Goal: Task Accomplishment & Management: Use online tool/utility

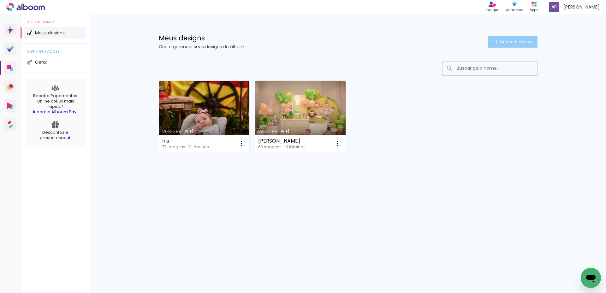
click at [526, 43] on span "Criar um design" at bounding box center [516, 42] width 33 height 4
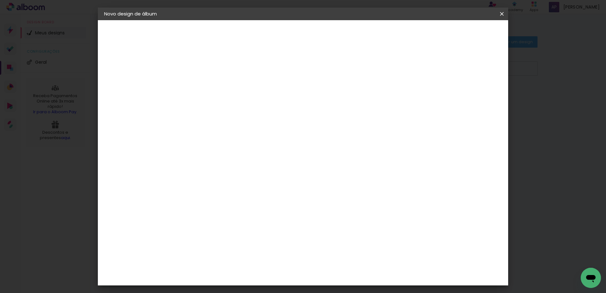
click at [207, 87] on input at bounding box center [207, 85] width 0 height 10
type input "Formatura Giulia"
type paper-input "Formatura Giulia"
click at [0, 0] on slot "Avançar" at bounding box center [0, 0] width 0 height 0
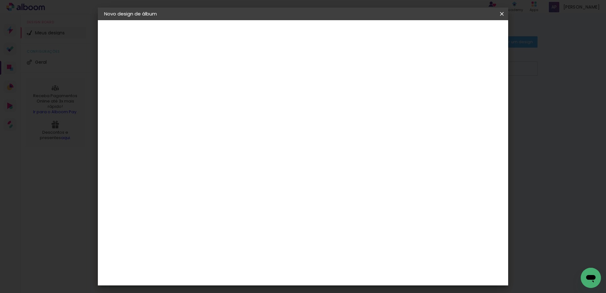
click at [0, 0] on slot "Avançar" at bounding box center [0, 0] width 0 height 0
click at [232, 106] on input "text" at bounding box center [219, 110] width 25 height 10
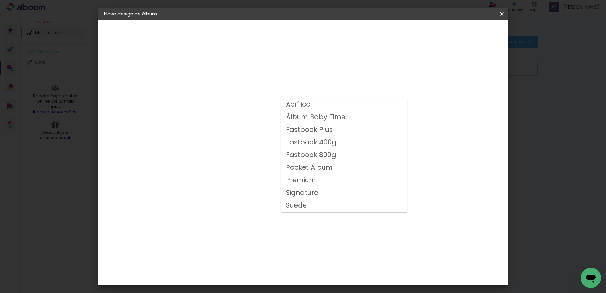
click at [267, 74] on div "Opções disponíveis Acrílico Álbum Baby Time Fastbook Plus Fastbook 400g Fastboo…" at bounding box center [223, 47] width 87 height 54
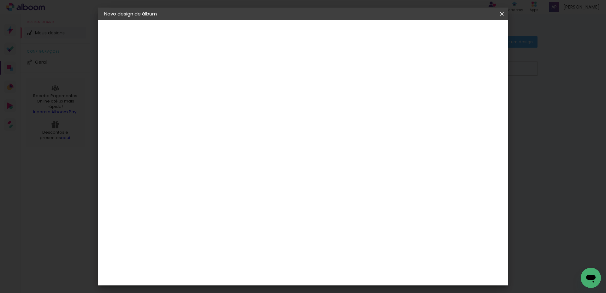
click at [232, 105] on input "text" at bounding box center [219, 110] width 25 height 10
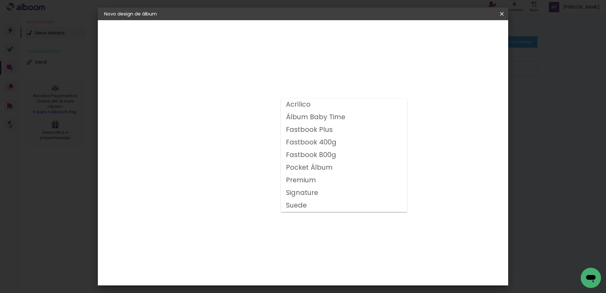
click at [0, 0] on slot "Fastbook 400g" at bounding box center [0, 0] width 0 height 0
type input "Fastbook 400g"
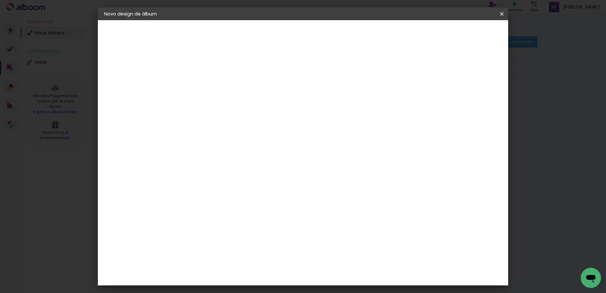
scroll to position [130, 0]
click at [0, 0] on slot "Avançar" at bounding box center [0, 0] width 0 height 0
click at [379, 70] on div at bounding box center [377, 68] width 6 height 6
type paper-checkbox "on"
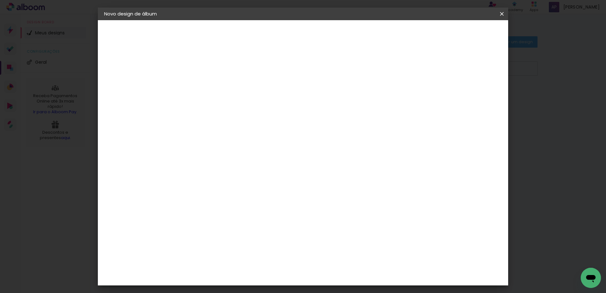
click at [415, 35] on span "Iniciar design" at bounding box center [400, 33] width 29 height 4
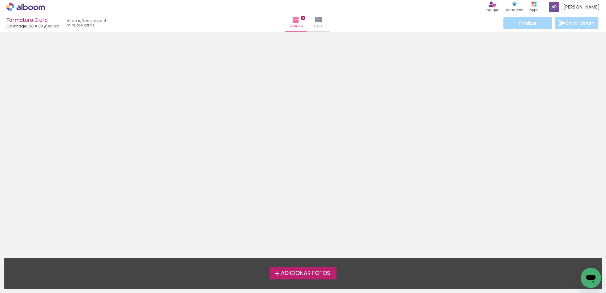
click at [299, 276] on span "Adicionar Fotos" at bounding box center [306, 274] width 50 height 6
click at [0, 0] on input "file" at bounding box center [0, 0] width 0 height 0
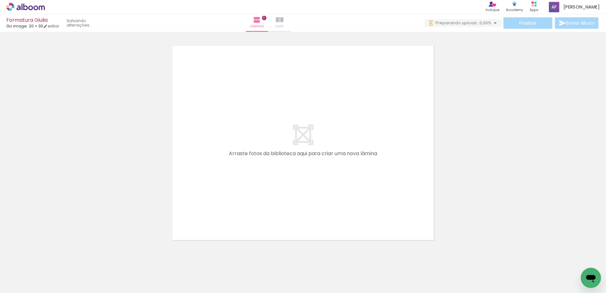
click at [284, 23] on iron-icon at bounding box center [280, 20] width 8 height 8
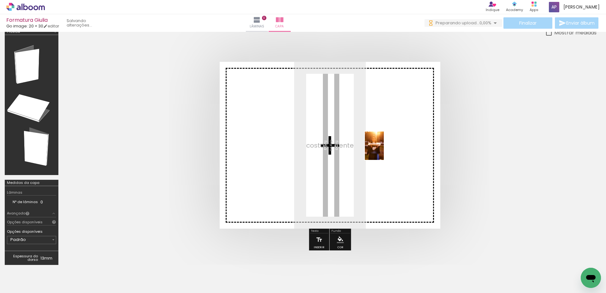
drag, startPoint x: 353, startPoint y: 274, endPoint x: 384, endPoint y: 151, distance: 127.3
click at [384, 151] on quentale-workspace at bounding box center [303, 146] width 606 height 293
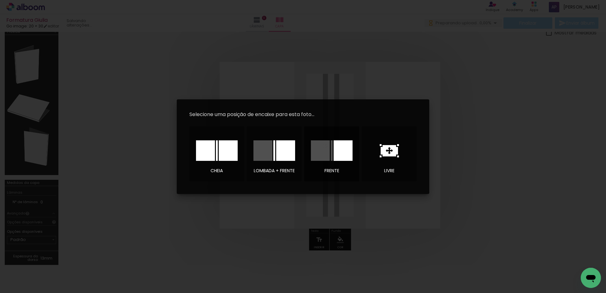
click at [349, 151] on div at bounding box center [343, 151] width 19 height 21
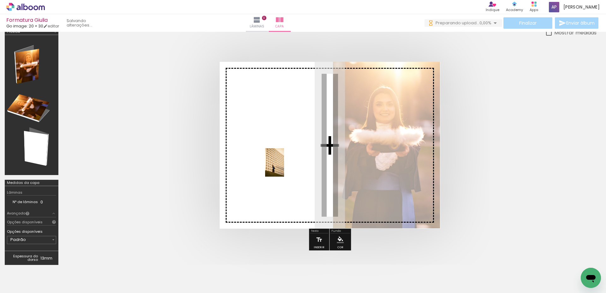
drag, startPoint x: 451, startPoint y: 273, endPoint x: 284, endPoint y: 167, distance: 197.6
click at [284, 167] on quentale-workspace at bounding box center [303, 146] width 606 height 293
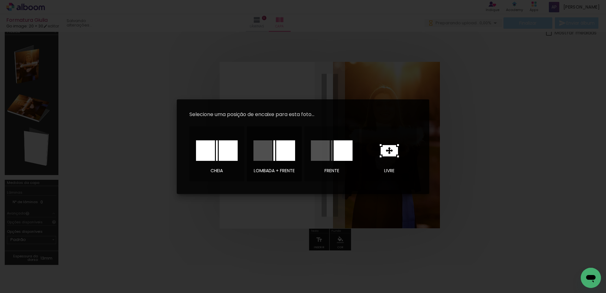
click at [267, 156] on div at bounding box center [263, 151] width 19 height 21
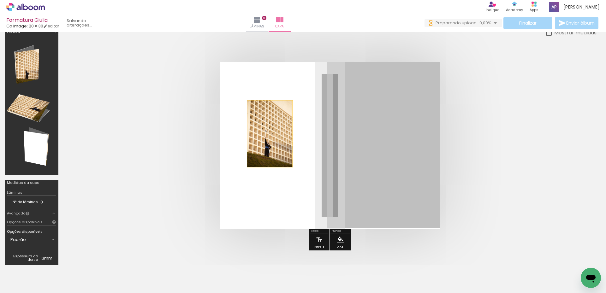
drag, startPoint x: 398, startPoint y: 133, endPoint x: 270, endPoint y: 134, distance: 127.6
click at [270, 134] on quentale-layouter at bounding box center [330, 145] width 221 height 167
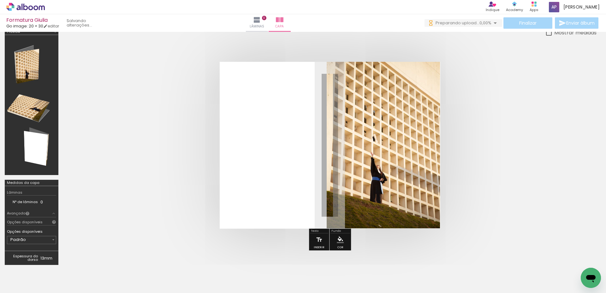
click at [362, 148] on quentale-photo at bounding box center [383, 145] width 113 height 167
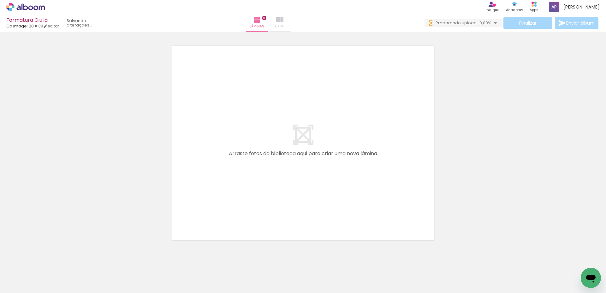
click at [291, 22] on paper-button "Capa" at bounding box center [280, 23] width 22 height 18
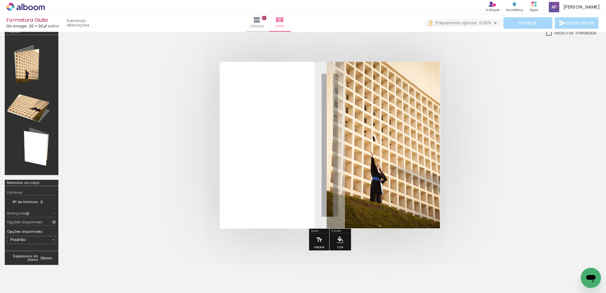
click at [372, 166] on quentale-workspace at bounding box center [303, 146] width 606 height 293
click at [371, 156] on quentale-workspace at bounding box center [303, 146] width 606 height 293
click at [451, 140] on quentale-cover at bounding box center [329, 145] width 483 height 167
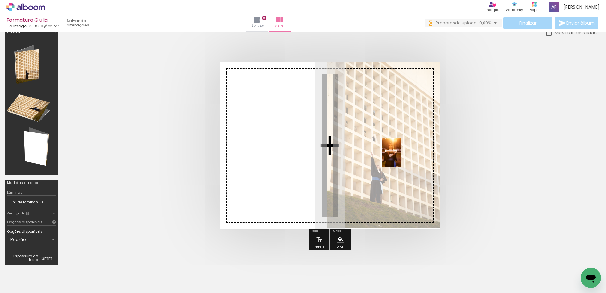
drag, startPoint x: 353, startPoint y: 267, endPoint x: 401, endPoint y: 158, distance: 119.3
click at [401, 158] on quentale-workspace at bounding box center [303, 146] width 606 height 293
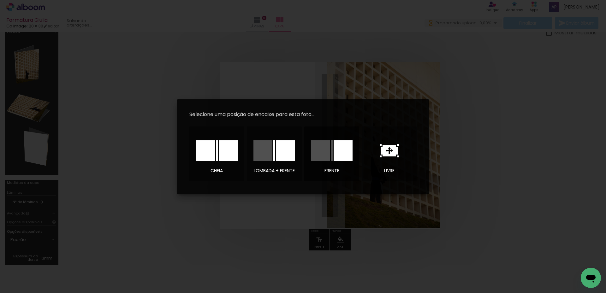
click at [351, 156] on div at bounding box center [343, 151] width 19 height 21
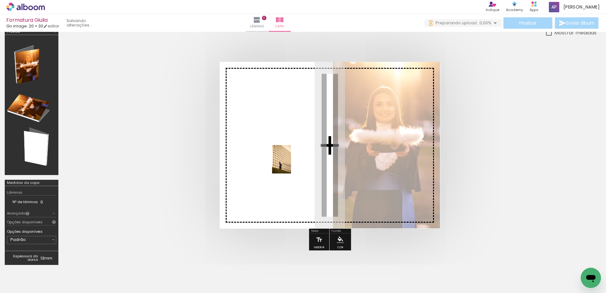
drag, startPoint x: 448, startPoint y: 277, endPoint x: 291, endPoint y: 164, distance: 193.3
click at [291, 164] on quentale-workspace at bounding box center [303, 146] width 606 height 293
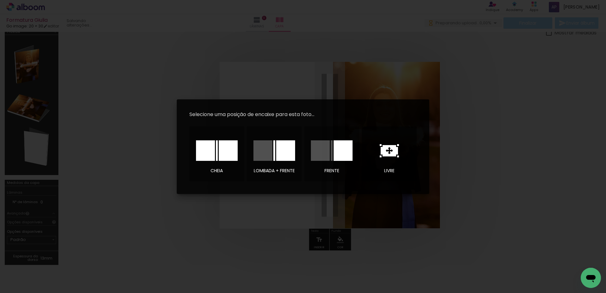
click at [387, 147] on icon at bounding box center [389, 150] width 17 height 11
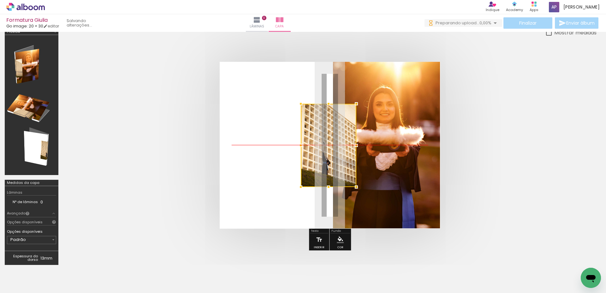
drag, startPoint x: 338, startPoint y: 140, endPoint x: 308, endPoint y: 124, distance: 34.2
click at [301, 108] on div at bounding box center [329, 145] width 56 height 83
click at [258, 101] on album-spread at bounding box center [330, 145] width 221 height 167
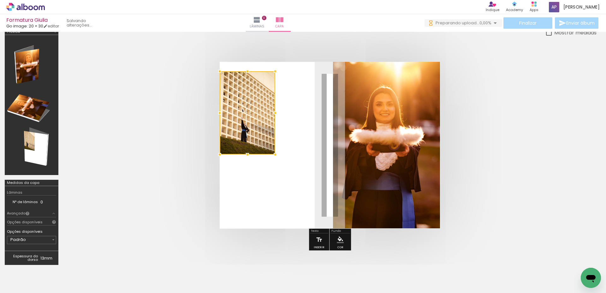
click at [308, 124] on quentale-layouter at bounding box center [330, 145] width 221 height 167
drag, startPoint x: 259, startPoint y: 96, endPoint x: 259, endPoint y: 82, distance: 14.5
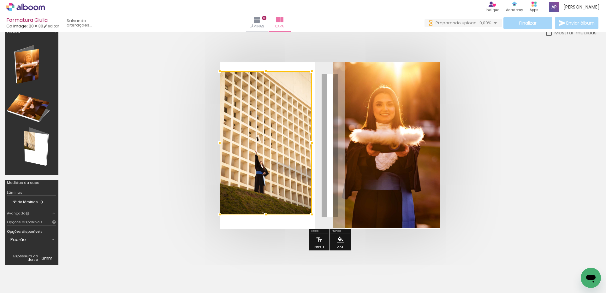
drag, startPoint x: 274, startPoint y: 153, endPoint x: 315, endPoint y: 152, distance: 41.1
click at [338, 224] on album-spread at bounding box center [330, 145] width 221 height 167
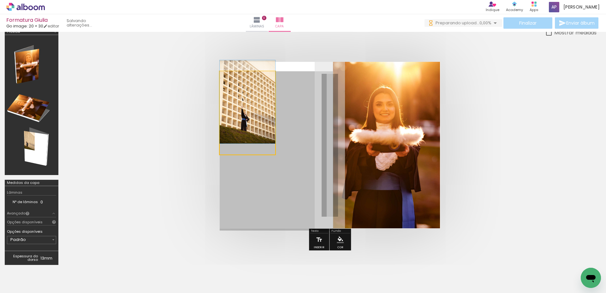
drag, startPoint x: 315, startPoint y: 152, endPoint x: 312, endPoint y: 146, distance: 7.2
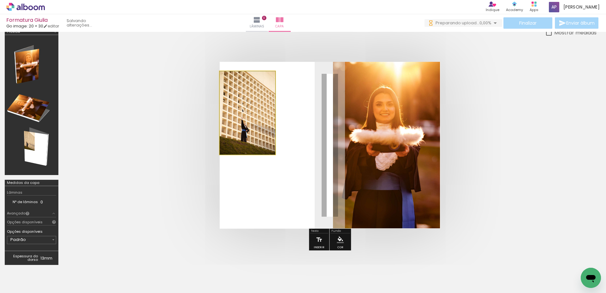
drag, startPoint x: 265, startPoint y: 138, endPoint x: 265, endPoint y: 130, distance: 7.6
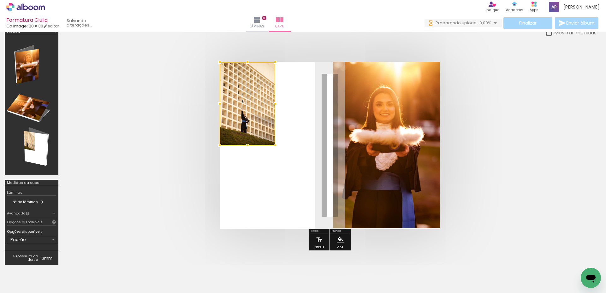
drag, startPoint x: 256, startPoint y: 120, endPoint x: 256, endPoint y: 111, distance: 9.2
click at [256, 111] on div at bounding box center [248, 103] width 56 height 83
click at [275, 146] on div at bounding box center [275, 145] width 13 height 13
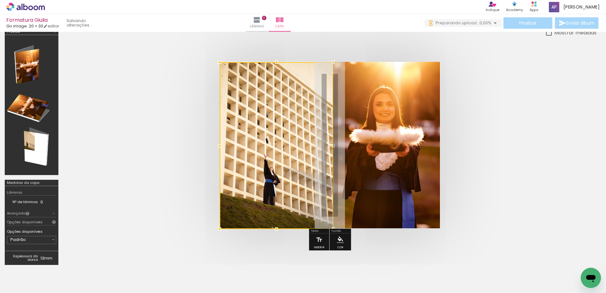
drag, startPoint x: 275, startPoint y: 145, endPoint x: 333, endPoint y: 225, distance: 99.0
click at [333, 225] on div at bounding box center [333, 229] width 13 height 13
click at [261, 22] on iron-icon at bounding box center [257, 20] width 8 height 8
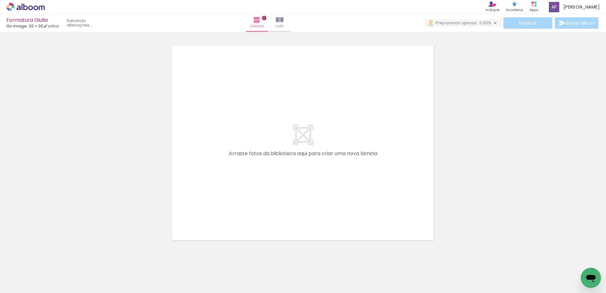
click at [209, 274] on div at bounding box center [204, 271] width 21 height 31
click at [278, 279] on div at bounding box center [275, 271] width 21 height 31
click at [309, 274] on div at bounding box center [310, 271] width 21 height 31
click at [106, 277] on div at bounding box center [98, 271] width 21 height 31
click at [137, 277] on div at bounding box center [133, 271] width 21 height 31
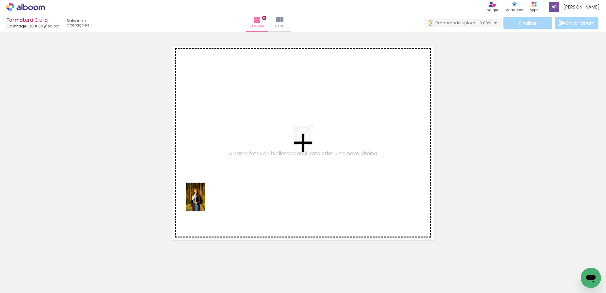
drag, startPoint x: 102, startPoint y: 272, endPoint x: 205, endPoint y: 202, distance: 124.6
click at [205, 202] on quentale-workspace at bounding box center [303, 146] width 606 height 293
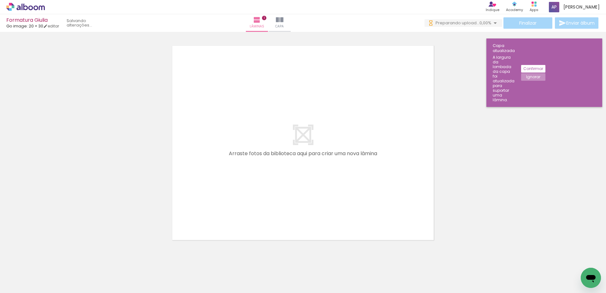
scroll to position [8, 0]
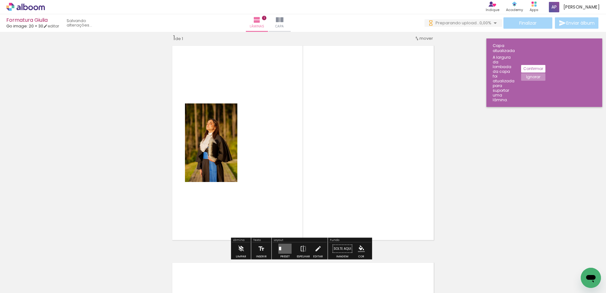
click at [254, 197] on quentale-workspace at bounding box center [303, 146] width 606 height 293
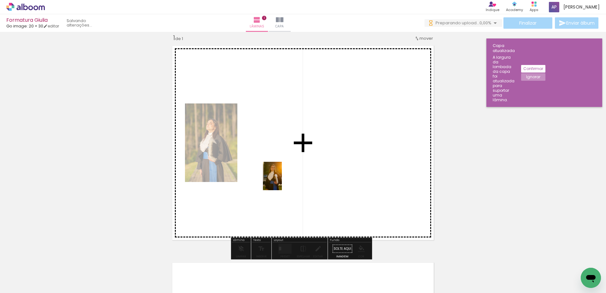
drag, startPoint x: 141, startPoint y: 269, endPoint x: 282, endPoint y: 181, distance: 166.3
click at [282, 181] on quentale-workspace at bounding box center [303, 146] width 606 height 293
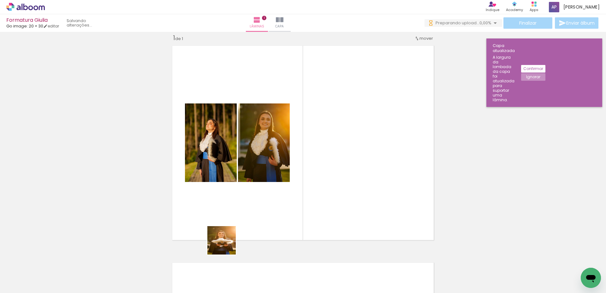
drag, startPoint x: 207, startPoint y: 278, endPoint x: 268, endPoint y: 184, distance: 112.2
click at [314, 145] on quentale-workspace at bounding box center [303, 146] width 606 height 293
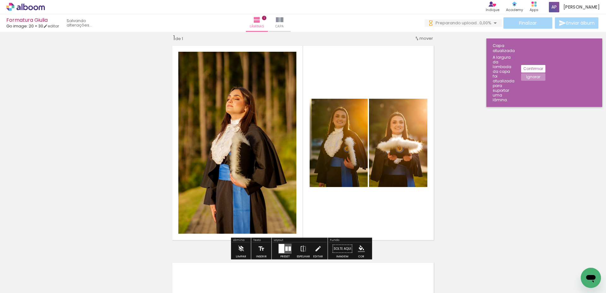
click at [286, 250] on div at bounding box center [286, 249] width 3 height 4
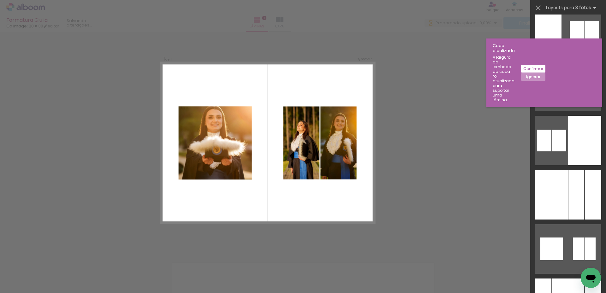
scroll to position [1295, 0]
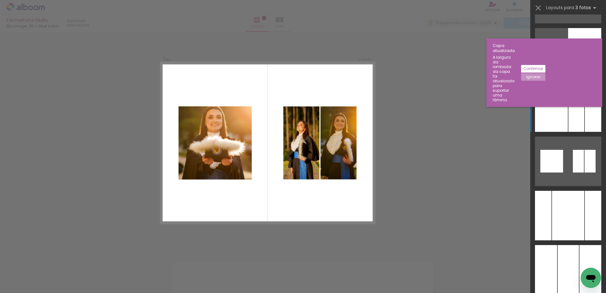
click at [560, 113] on div at bounding box center [551, 107] width 33 height 50
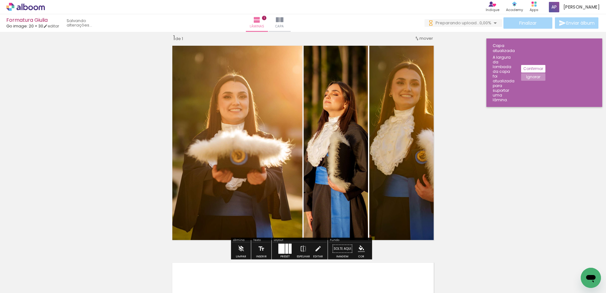
scroll to position [0, 0]
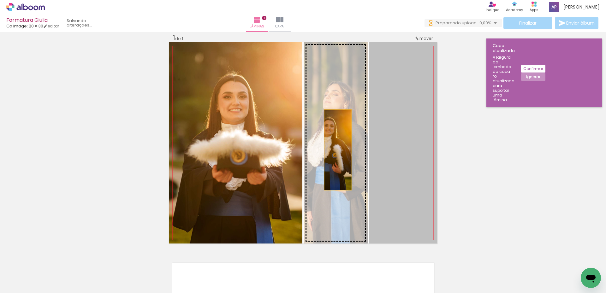
drag, startPoint x: 395, startPoint y: 152, endPoint x: 336, endPoint y: 150, distance: 59.1
click at [0, 0] on slot at bounding box center [0, 0] width 0 height 0
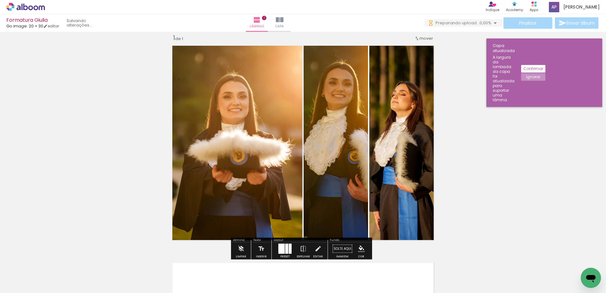
click at [406, 128] on quentale-photo at bounding box center [403, 142] width 68 height 201
click at [411, 93] on quentale-photo at bounding box center [403, 142] width 68 height 201
click at [0, 0] on div at bounding box center [0, 0] width 0 height 0
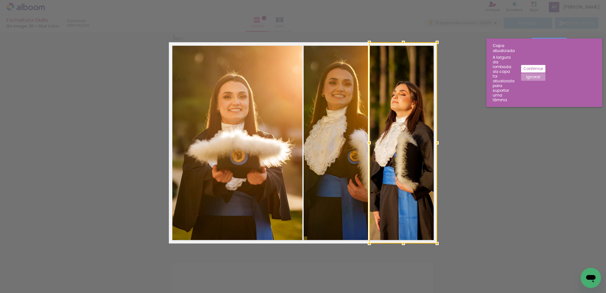
click at [400, 175] on div at bounding box center [403, 142] width 68 height 201
click at [404, 84] on div at bounding box center [403, 142] width 68 height 201
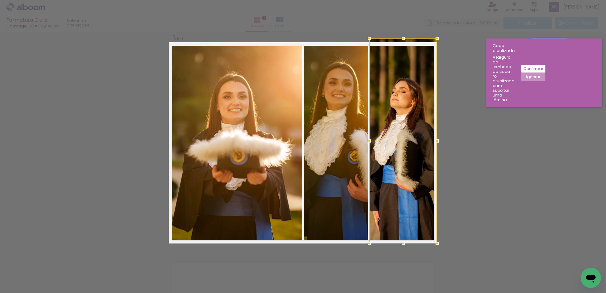
drag, startPoint x: 402, startPoint y: 42, endPoint x: 404, endPoint y: 24, distance: 18.7
click at [404, 0] on div "Formatura Giulia Go image: 20 × 30 editar Lâminas 1 Capa Finalizar Enviar álbum…" at bounding box center [303, 0] width 606 height 0
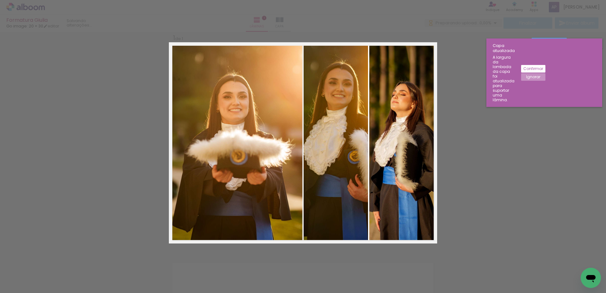
click at [424, 59] on quentale-photo at bounding box center [403, 142] width 68 height 201
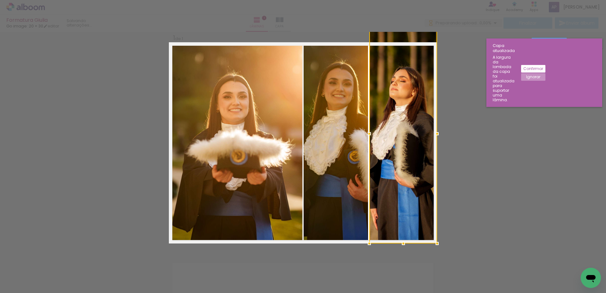
drag, startPoint x: 436, startPoint y: 40, endPoint x: 369, endPoint y: 246, distance: 216.8
click at [439, 32] on div "Inserir lâmina 1 de 1 Confirmar Cancelar" at bounding box center [303, 249] width 606 height 450
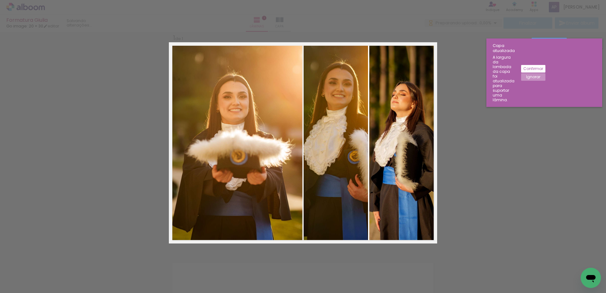
click at [395, 151] on quentale-photo at bounding box center [403, 142] width 68 height 201
click at [395, 151] on div at bounding box center [403, 134] width 68 height 220
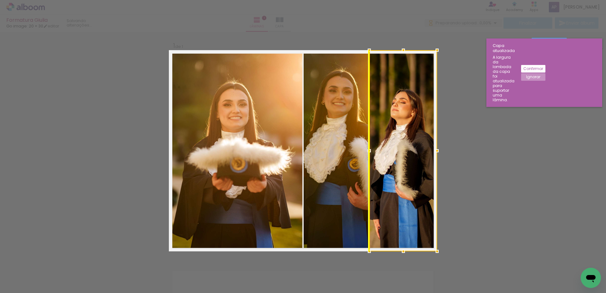
click at [395, 129] on div at bounding box center [403, 150] width 68 height 201
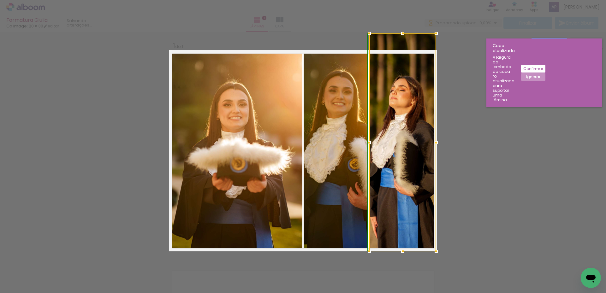
drag, startPoint x: 435, startPoint y: 50, endPoint x: 471, endPoint y: 27, distance: 43.3
click at [471, 0] on div "Formatura Giulia Go image: 20 × 30 editar Lâminas 1 Capa Finalizar Enviar álbum…" at bounding box center [303, 0] width 606 height 0
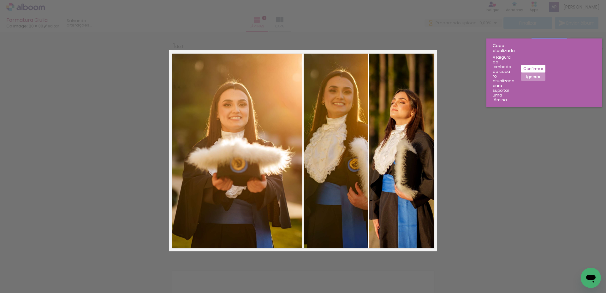
click at [546, 73] on paper-button "Ignorar" at bounding box center [533, 77] width 24 height 8
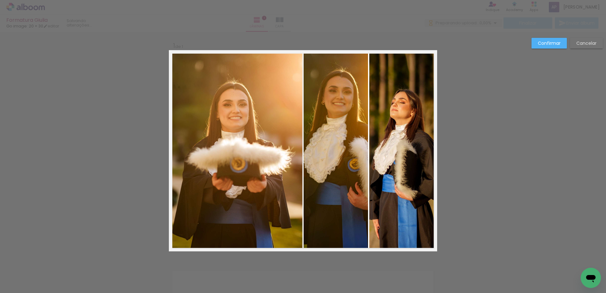
click at [0, 0] on slot "Confirmar" at bounding box center [0, 0] width 0 height 0
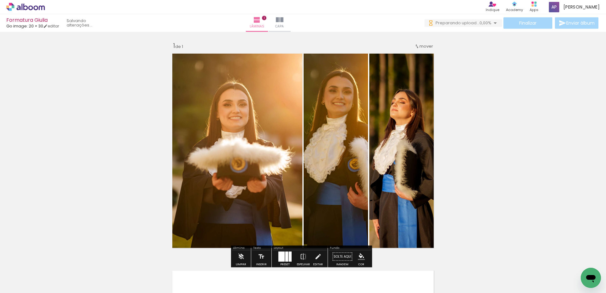
click at [410, 123] on quentale-photo at bounding box center [402, 150] width 67 height 201
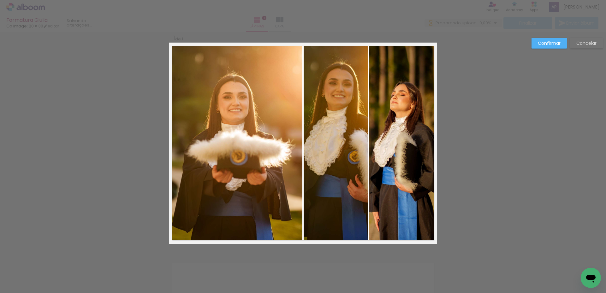
scroll to position [8, 0]
click at [405, 102] on quentale-photo at bounding box center [402, 142] width 67 height 201
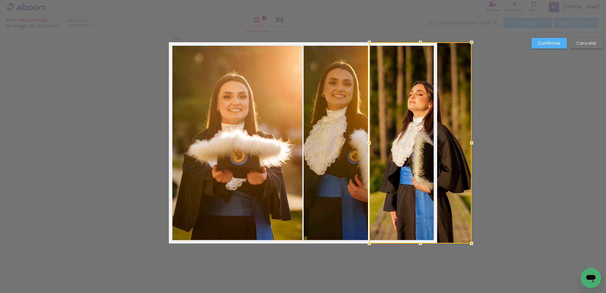
drag, startPoint x: 436, startPoint y: 143, endPoint x: 477, endPoint y: 142, distance: 41.4
click at [477, 142] on div "Inserir lâmina 1 de 1 Confirmar Cancelar" at bounding box center [303, 249] width 606 height 450
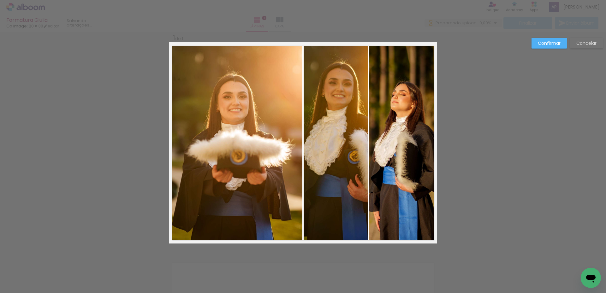
click at [421, 119] on quentale-photo at bounding box center [403, 142] width 68 height 201
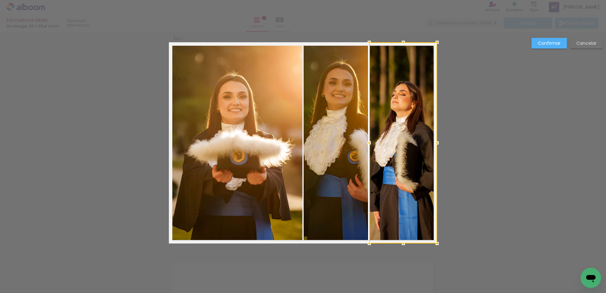
click at [421, 119] on div at bounding box center [403, 142] width 68 height 201
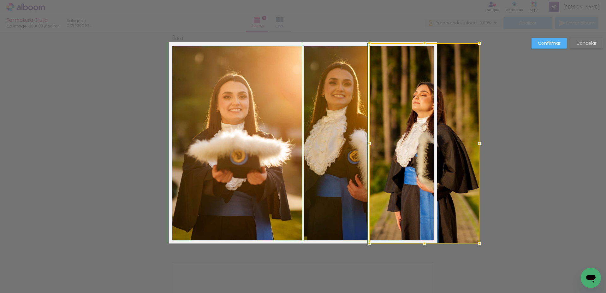
drag, startPoint x: 435, startPoint y: 41, endPoint x: 500, endPoint y: 22, distance: 67.9
click at [500, 0] on div "Formatura Giulia Go image: 20 × 30 editar Lâminas 1 Capa Finalizar Enviar álbum…" at bounding box center [303, 0] width 606 height 0
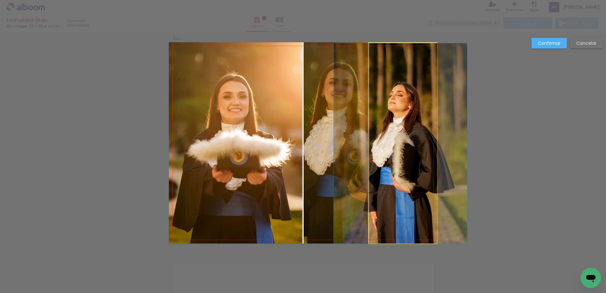
drag, startPoint x: 426, startPoint y: 60, endPoint x: 423, endPoint y: 98, distance: 37.7
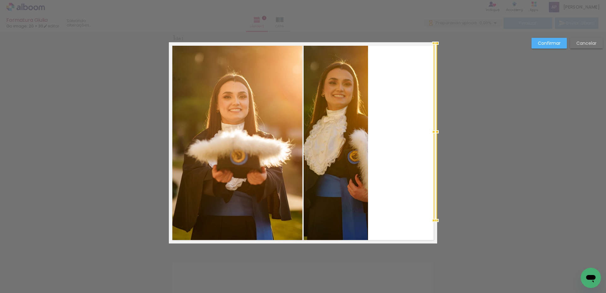
click at [326, 273] on div "Confirmar Cancelar" at bounding box center [303, 249] width 606 height 450
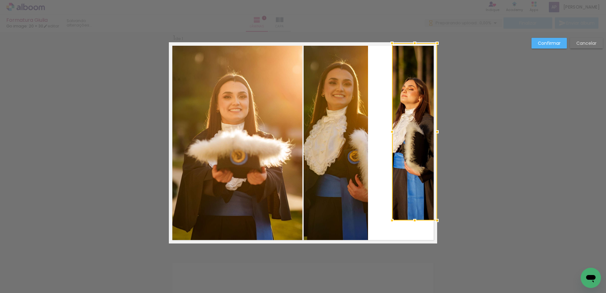
scroll to position [0, 0]
drag, startPoint x: 402, startPoint y: 154, endPoint x: 496, endPoint y: 111, distance: 103.2
click at [496, 111] on div "Confirmar Cancelar" at bounding box center [303, 249] width 606 height 450
drag, startPoint x: 390, startPoint y: 222, endPoint x: 590, endPoint y: 45, distance: 266.7
click at [392, 221] on div at bounding box center [414, 131] width 45 height 177
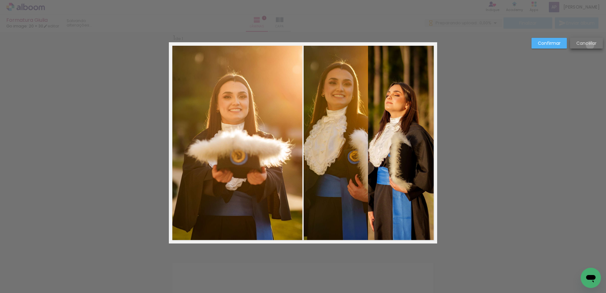
click at [0, 0] on slot "Cancelar" at bounding box center [0, 0] width 0 height 0
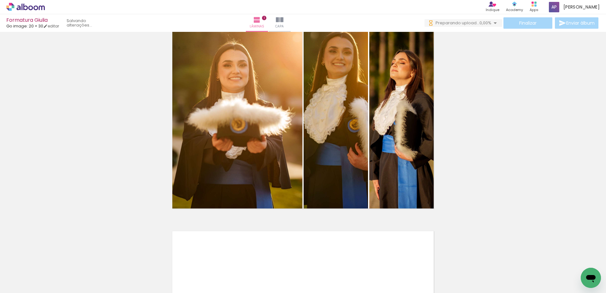
scroll to position [8, 0]
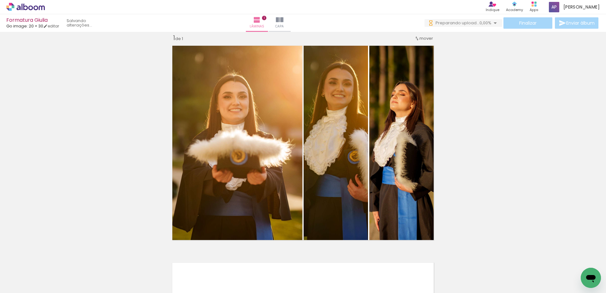
click at [423, 37] on span "mover" at bounding box center [427, 38] width 14 height 6
click at [415, 39] on iron-icon at bounding box center [417, 38] width 5 height 5
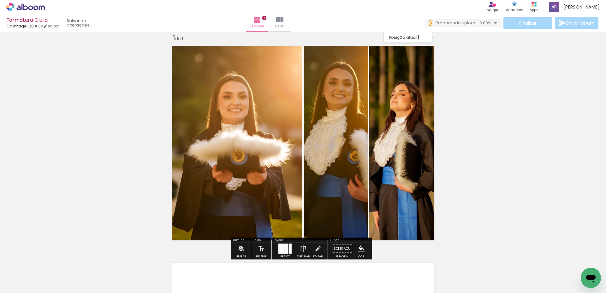
scroll to position [0, 0]
click at [409, 67] on quentale-photo at bounding box center [402, 142] width 67 height 201
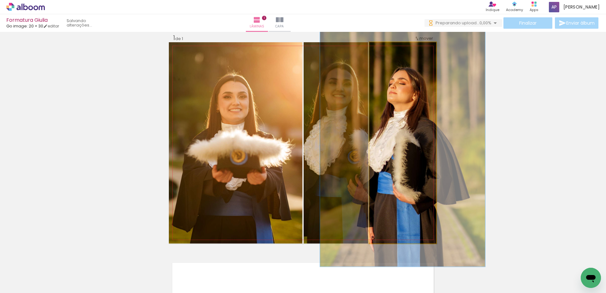
drag, startPoint x: 385, startPoint y: 52, endPoint x: 390, endPoint y: 52, distance: 5.1
click at [390, 52] on div at bounding box center [389, 49] width 10 height 10
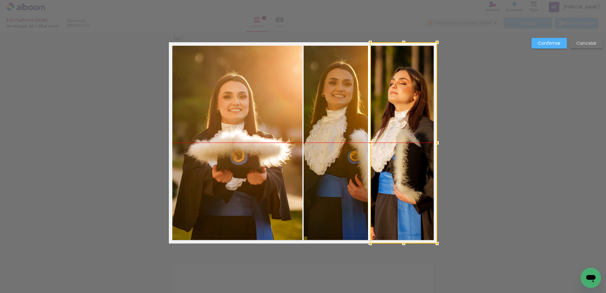
drag, startPoint x: 412, startPoint y: 98, endPoint x: 422, endPoint y: 98, distance: 9.8
click at [422, 98] on div at bounding box center [403, 142] width 67 height 201
click at [408, 67] on div at bounding box center [403, 142] width 67 height 201
click at [549, 48] on paper-button "Confirmar" at bounding box center [549, 43] width 35 height 11
click at [549, 47] on div "Inserir lâmina 1 de 1" at bounding box center [303, 243] width 606 height 435
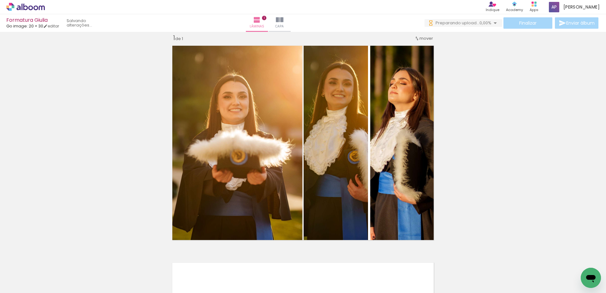
click at [92, 22] on quentale-status at bounding box center [87, 23] width 50 height 14
click at [261, 23] on iron-icon at bounding box center [257, 20] width 8 height 8
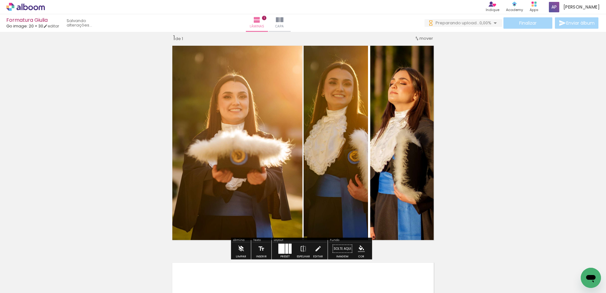
click at [242, 247] on iron-icon at bounding box center [240, 249] width 7 height 13
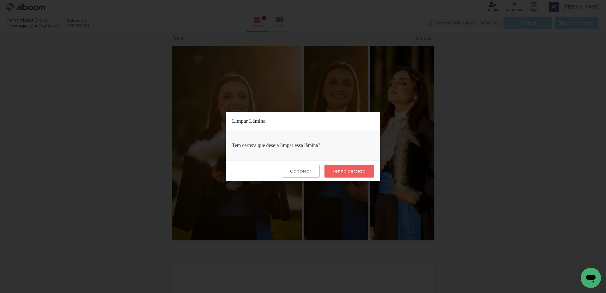
click at [0, 0] on slot "Cancelar" at bounding box center [0, 0] width 0 height 0
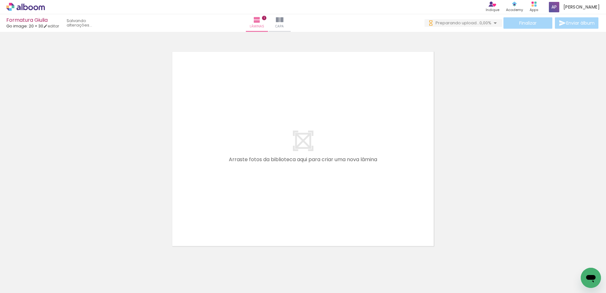
scroll to position [229, 0]
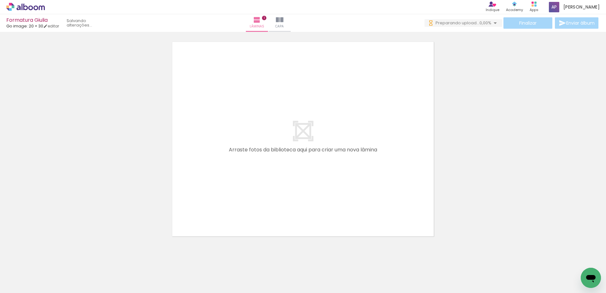
click at [387, 275] on div at bounding box center [381, 271] width 21 height 31
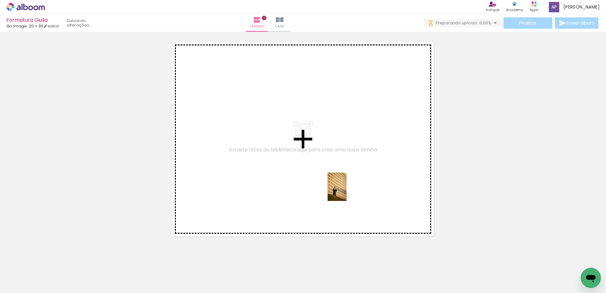
drag, startPoint x: 387, startPoint y: 275, endPoint x: 347, endPoint y: 192, distance: 92.4
click at [347, 192] on quentale-workspace at bounding box center [303, 146] width 606 height 293
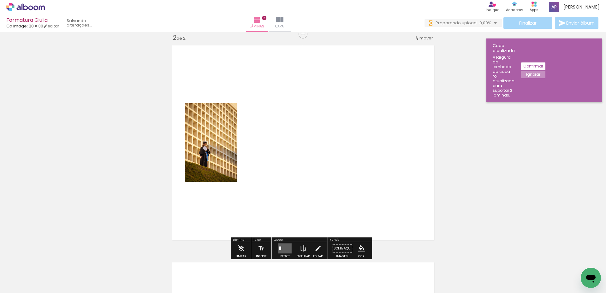
scroll to position [225, 0]
click at [354, 168] on quentale-workspace at bounding box center [303, 146] width 606 height 293
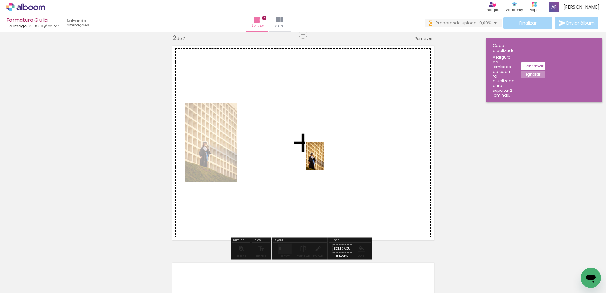
drag, startPoint x: 418, startPoint y: 277, endPoint x: 325, endPoint y: 161, distance: 148.7
click at [325, 161] on quentale-workspace at bounding box center [303, 146] width 606 height 293
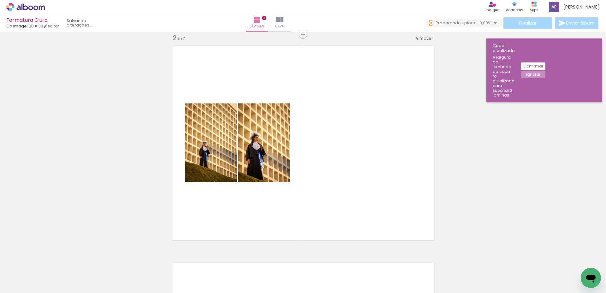
scroll to position [0, 230]
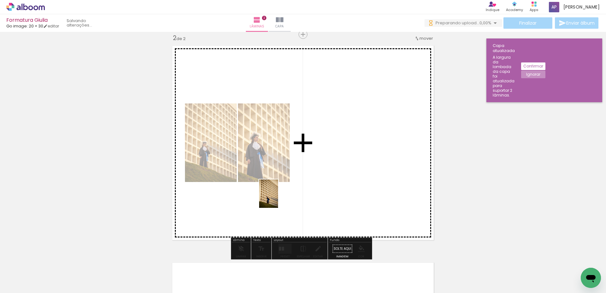
drag, startPoint x: 258, startPoint y: 280, endPoint x: 299, endPoint y: 177, distance: 111.4
click at [299, 177] on quentale-workspace at bounding box center [303, 146] width 606 height 293
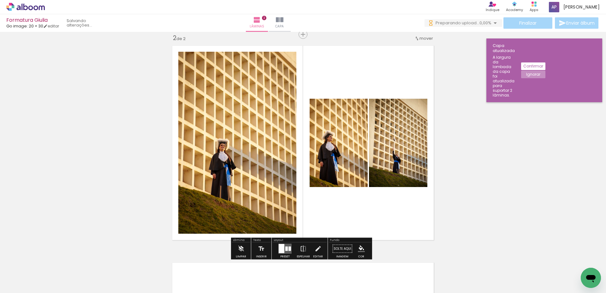
scroll to position [0, 0]
click at [286, 248] on div at bounding box center [286, 249] width 3 height 4
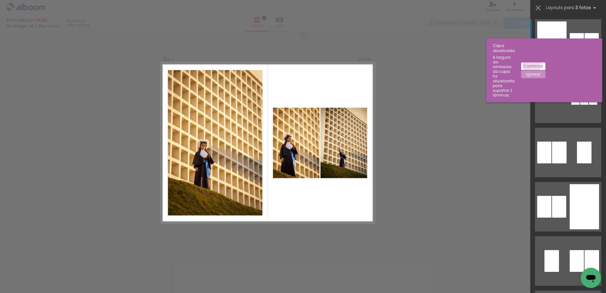
click at [0, 0] on slot "Confirmar" at bounding box center [0, 0] width 0 height 0
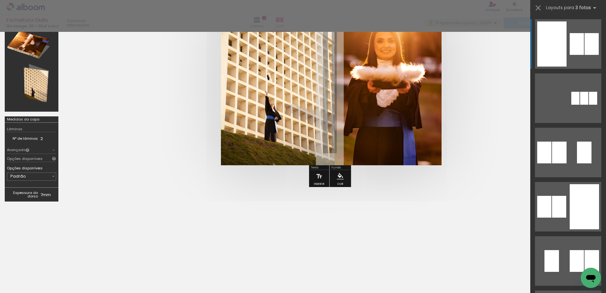
click at [486, 103] on quentale-cover at bounding box center [329, 81] width 483 height 167
click at [539, 9] on iron-icon at bounding box center [538, 7] width 9 height 9
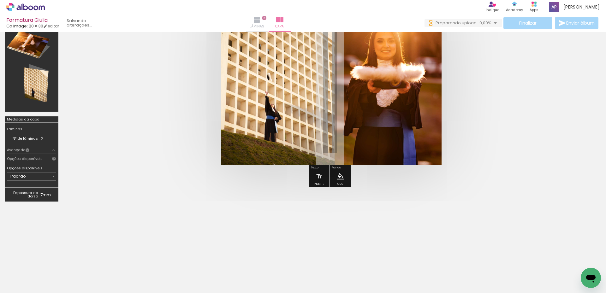
click at [261, 22] on iron-icon at bounding box center [257, 20] width 8 height 8
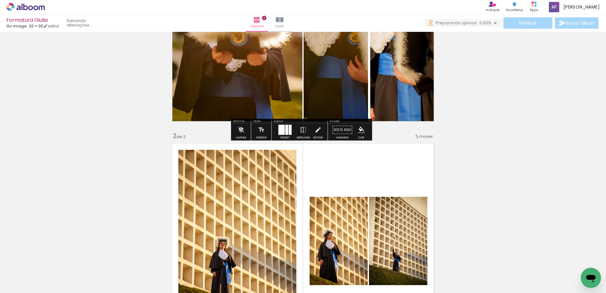
scroll to position [166, 0]
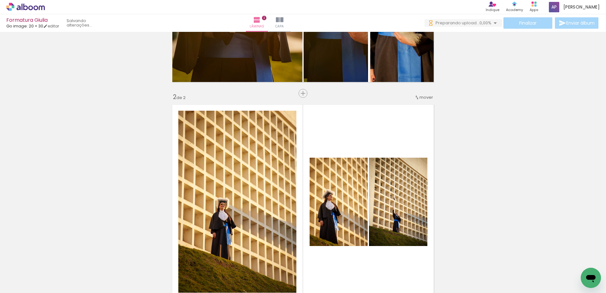
click at [391, 134] on quentale-layouter at bounding box center [303, 201] width 268 height 201
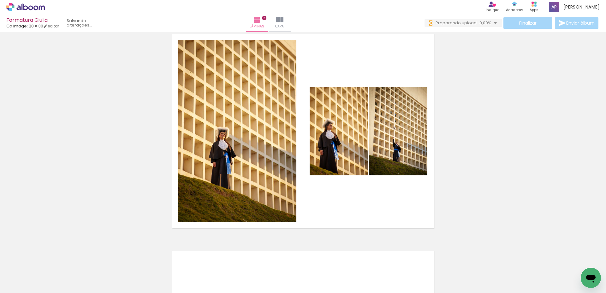
scroll to position [0, 0]
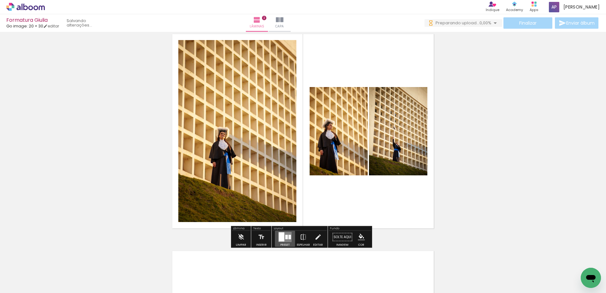
click at [289, 239] on div at bounding box center [290, 237] width 3 height 4
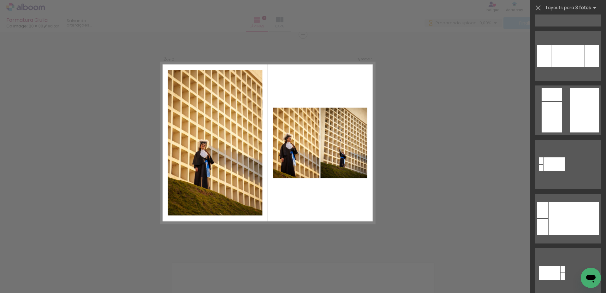
scroll to position [2495, 0]
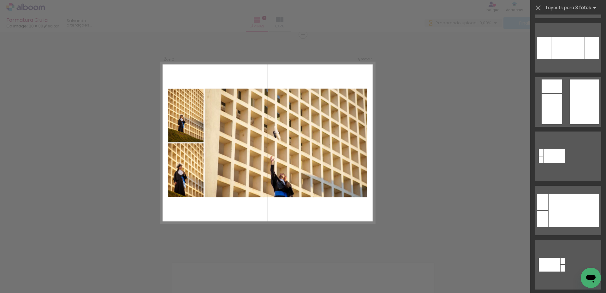
click at [567, 194] on div at bounding box center [574, 210] width 50 height 33
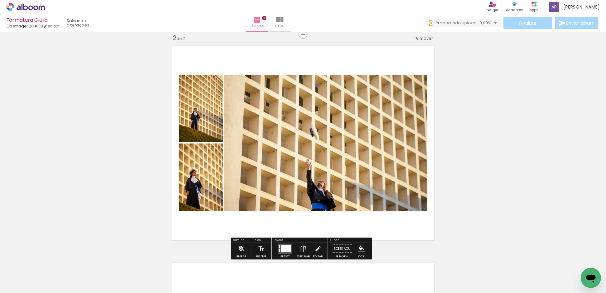
click at [230, 82] on iron-icon at bounding box center [231, 82] width 6 height 6
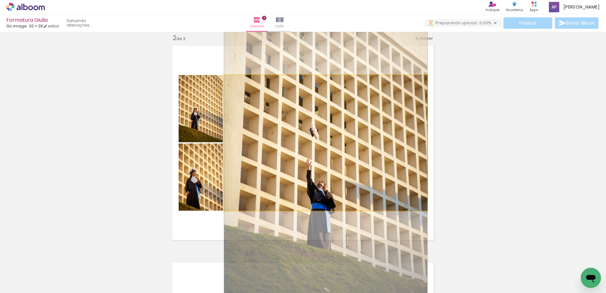
click at [229, 83] on iron-icon at bounding box center [231, 82] width 6 height 6
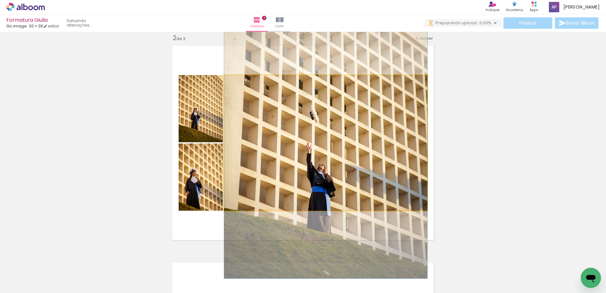
drag, startPoint x: 279, startPoint y: 117, endPoint x: 279, endPoint y: 100, distance: 16.8
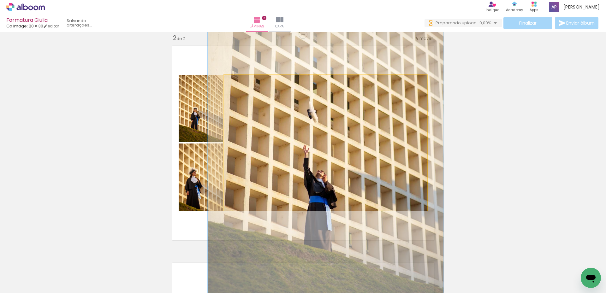
drag, startPoint x: 237, startPoint y: 83, endPoint x: 241, endPoint y: 83, distance: 3.5
type paper-slider "116"
click at [241, 83] on div at bounding box center [243, 82] width 6 height 6
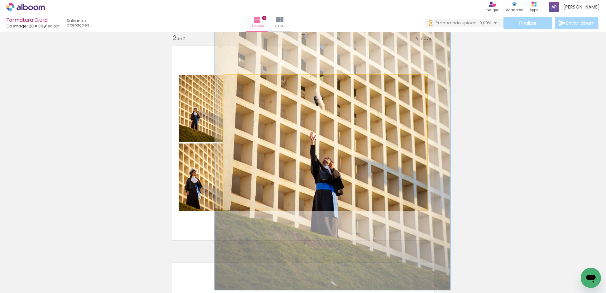
drag, startPoint x: 273, startPoint y: 112, endPoint x: 278, endPoint y: 99, distance: 13.5
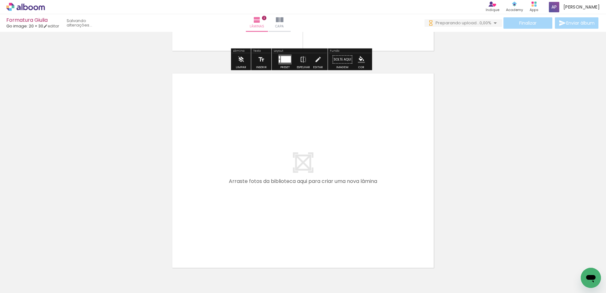
scroll to position [446, 0]
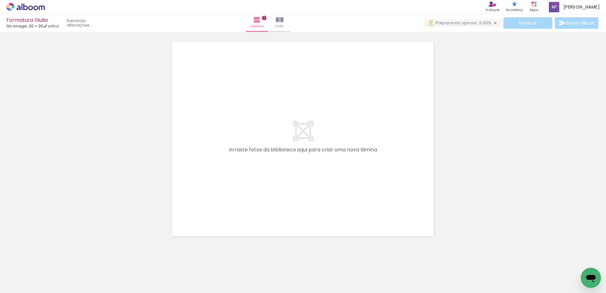
click at [326, 280] on div at bounding box center [328, 271] width 21 height 31
click at [400, 281] on div at bounding box center [399, 271] width 21 height 31
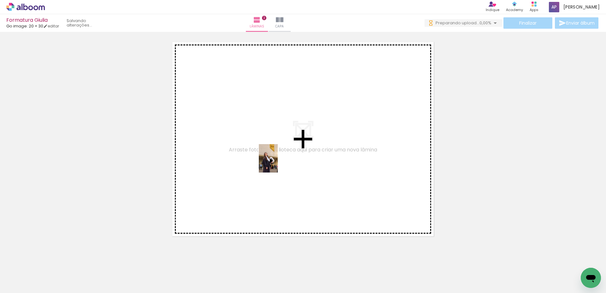
drag, startPoint x: 330, startPoint y: 278, endPoint x: 278, endPoint y: 163, distance: 126.2
click at [278, 163] on quentale-workspace at bounding box center [303, 146] width 606 height 293
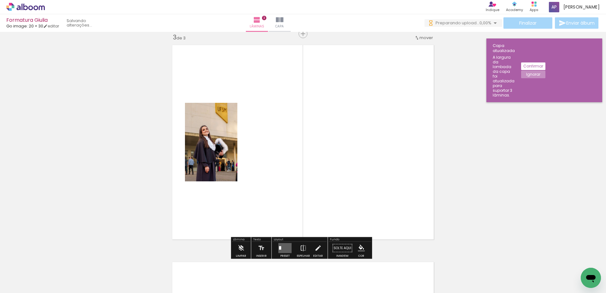
scroll to position [442, 0]
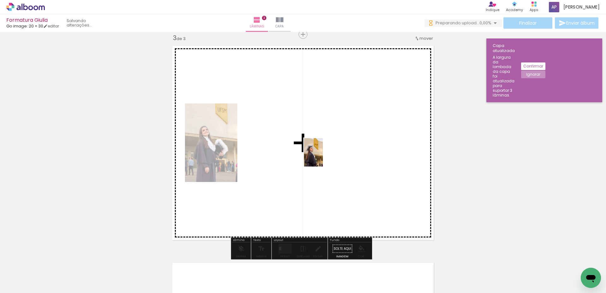
drag, startPoint x: 396, startPoint y: 272, endPoint x: 323, endPoint y: 157, distance: 136.1
click at [323, 157] on quentale-workspace at bounding box center [303, 146] width 606 height 293
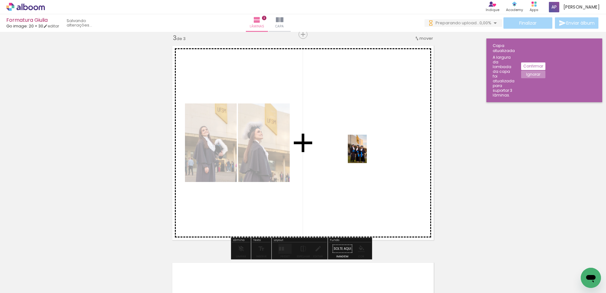
drag, startPoint x: 459, startPoint y: 263, endPoint x: 367, endPoint y: 154, distance: 143.4
click at [367, 154] on quentale-workspace at bounding box center [303, 146] width 606 height 293
